Goal: Browse casually: Explore the website without a specific task or goal

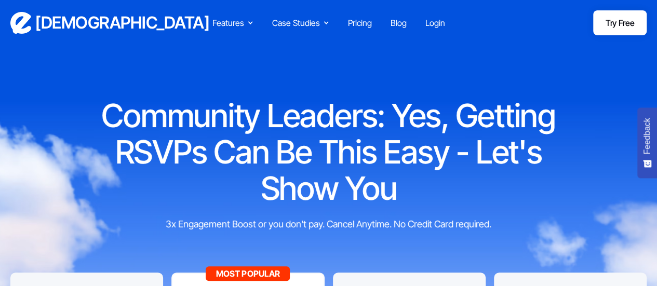
click at [406, 220] on div "3x Engagement Boost or you don't pay. Cancel Anytime. No Credit Card required." at bounding box center [329, 224] width 390 height 14
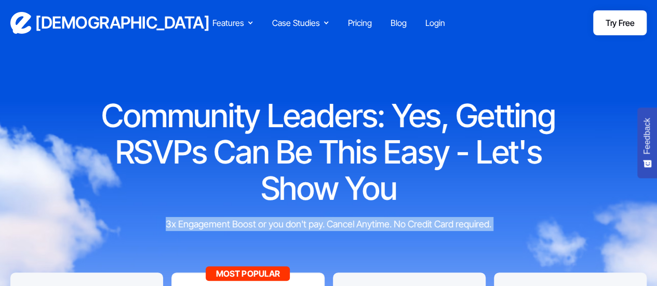
click at [406, 220] on div "3x Engagement Boost or you don't pay. Cancel Anytime. No Credit Card required." at bounding box center [329, 224] width 390 height 14
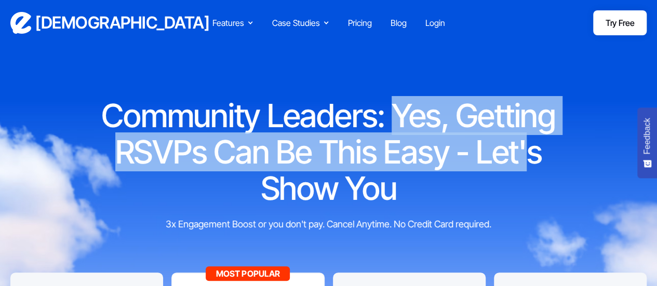
drag, startPoint x: 393, startPoint y: 109, endPoint x: 533, endPoint y: 171, distance: 153.1
click at [533, 171] on h1 "Community Leaders: Yes, Getting RSVPs Can Be This Easy - Let's Show You" at bounding box center [329, 152] width 499 height 109
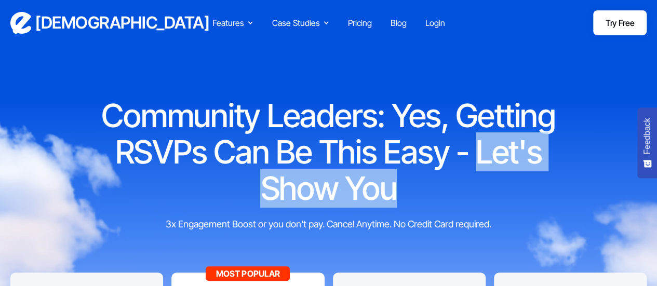
drag, startPoint x: 472, startPoint y: 158, endPoint x: 548, endPoint y: 192, distance: 82.6
click at [548, 192] on h1 "Community Leaders: Yes, Getting RSVPs Can Be This Easy - Let's Show You" at bounding box center [329, 152] width 499 height 109
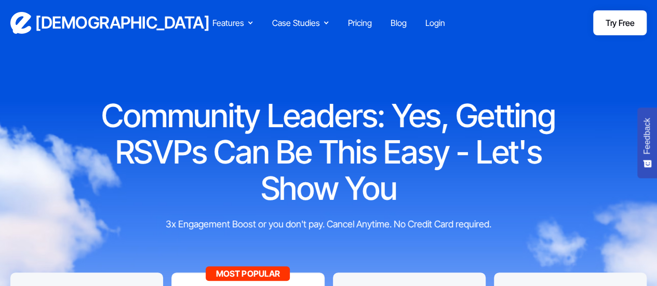
click at [518, 169] on h1 "Community Leaders: Yes, Getting RSVPs Can Be This Easy - Let's Show You" at bounding box center [329, 152] width 499 height 109
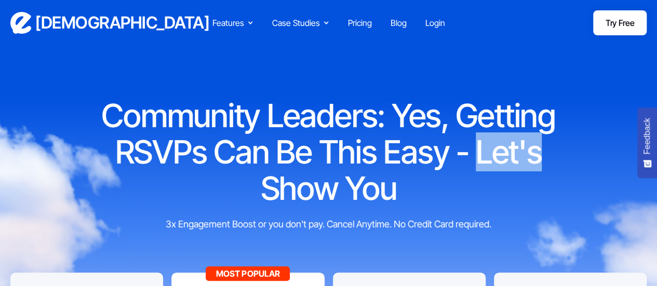
click at [518, 169] on h1 "Community Leaders: Yes, Getting RSVPs Can Be This Easy - Let's Show You" at bounding box center [329, 152] width 499 height 109
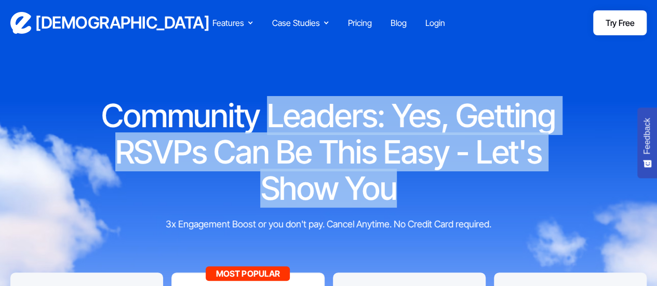
drag, startPoint x: 270, startPoint y: 108, endPoint x: 429, endPoint y: 187, distance: 177.1
click at [429, 187] on h1 "Community Leaders: Yes, Getting RSVPs Can Be This Easy - Let's Show You" at bounding box center [329, 152] width 499 height 109
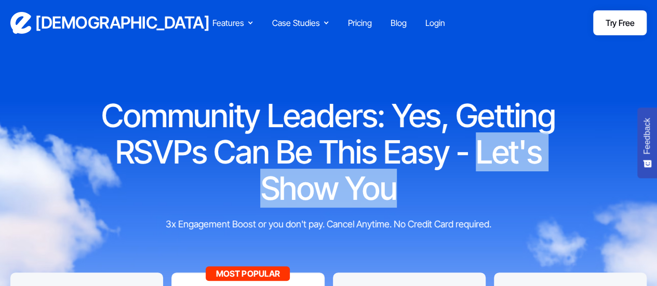
drag, startPoint x: 479, startPoint y: 155, endPoint x: 586, endPoint y: 179, distance: 110.2
drag, startPoint x: 477, startPoint y: 150, endPoint x: 535, endPoint y: 172, distance: 61.7
click at [535, 172] on h1 "Community Leaders: Yes, Getting RSVPs Can Be This Easy - Let's Show You" at bounding box center [329, 152] width 499 height 109
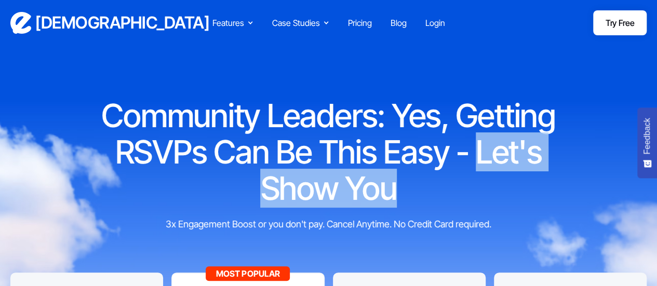
click at [515, 174] on h1 "Community Leaders: Yes, Getting RSVPs Can Be This Easy - Let's Show You" at bounding box center [329, 152] width 499 height 109
